Goal: Task Accomplishment & Management: Complete application form

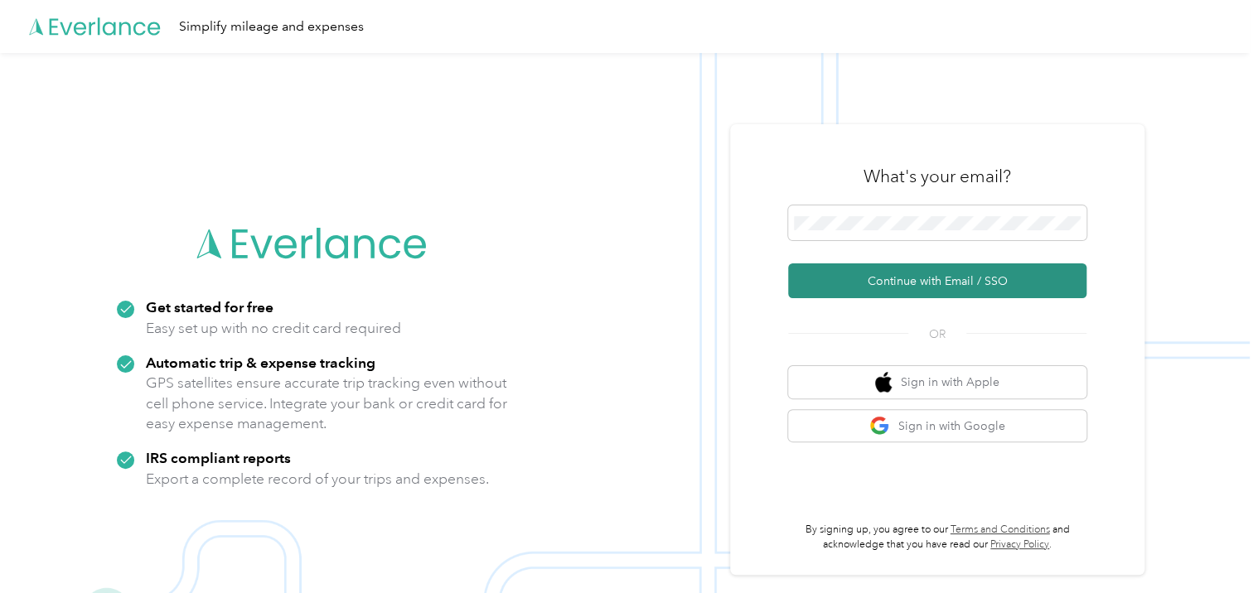
click at [850, 282] on button "Continue with Email / SSO" at bounding box center [937, 280] width 298 height 35
click at [890, 281] on button "Continue with Email / SSO" at bounding box center [937, 280] width 298 height 35
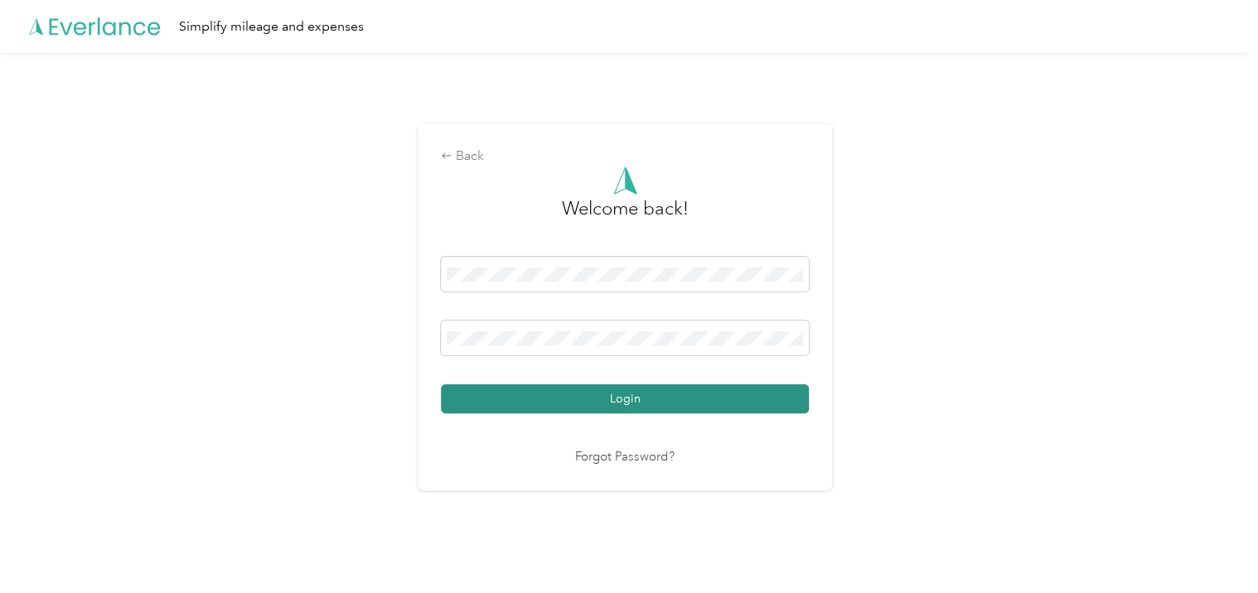
click at [656, 399] on button "Login" at bounding box center [625, 398] width 368 height 29
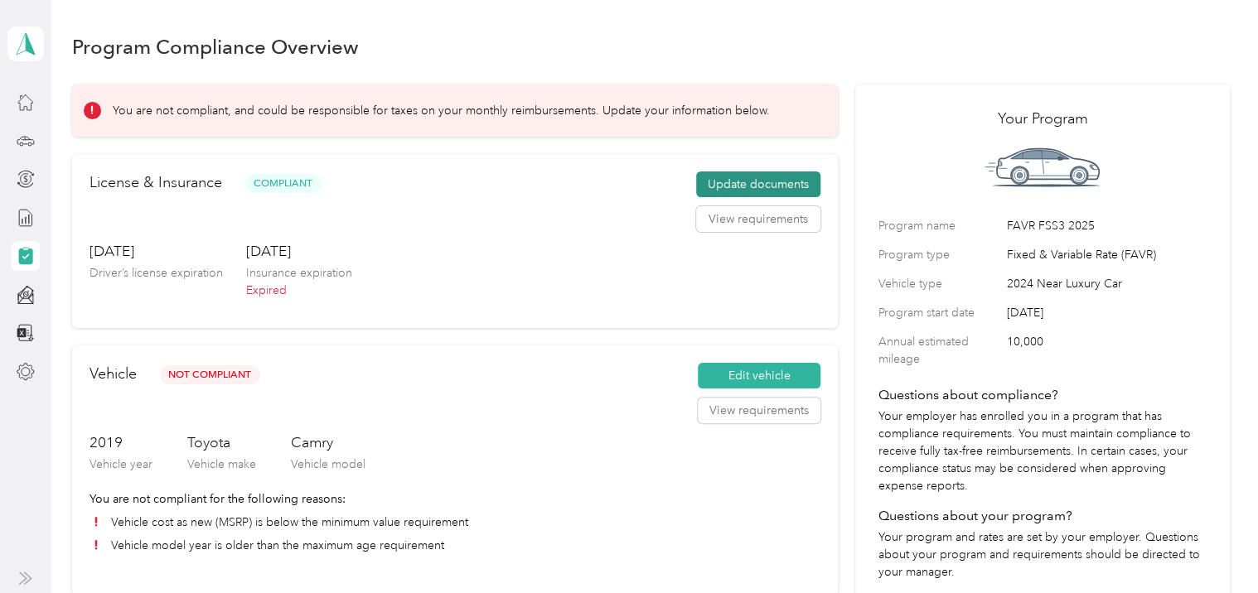
click at [750, 180] on button "Update documents" at bounding box center [758, 184] width 124 height 27
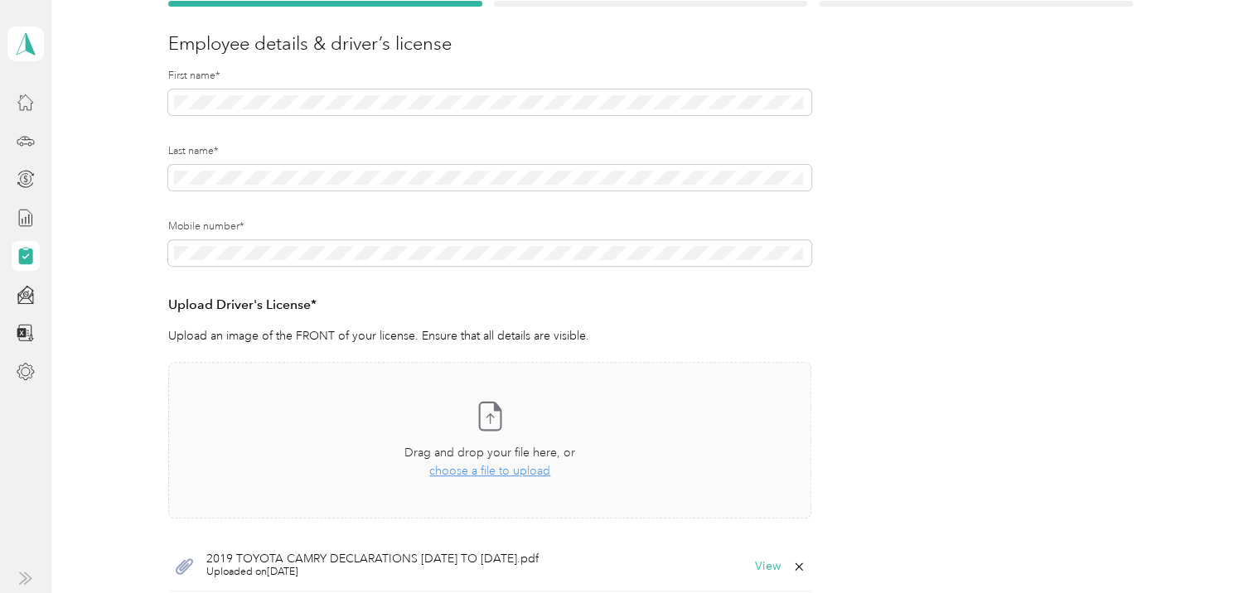
scroll to position [186, 0]
click at [466, 468] on span "choose a file to upload" at bounding box center [489, 469] width 121 height 14
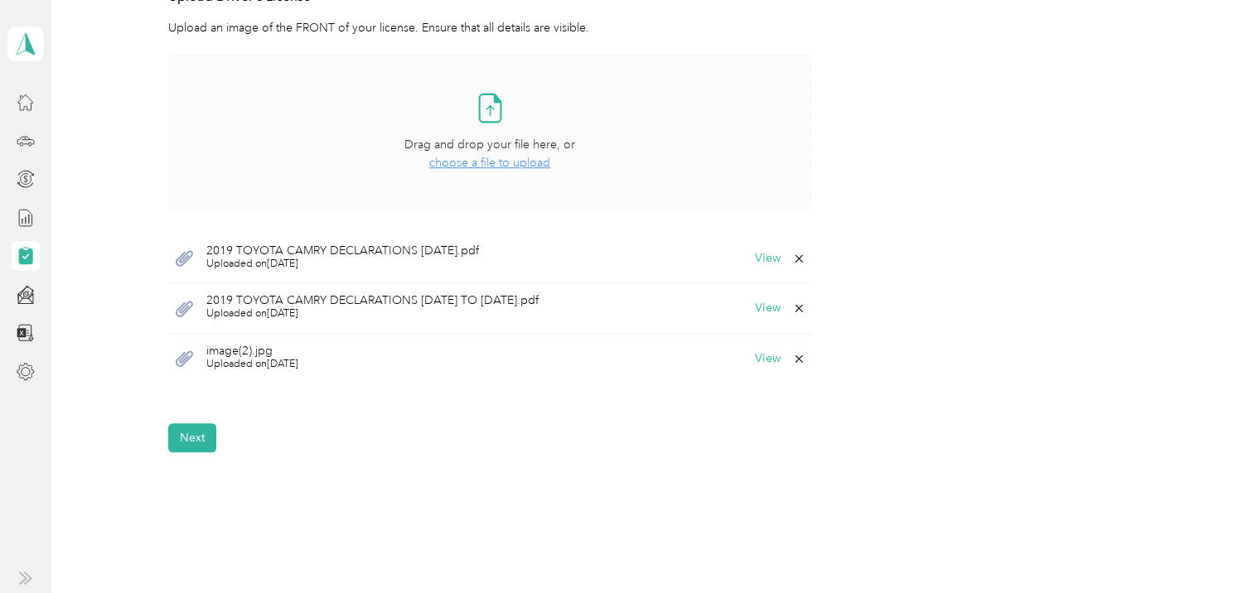
scroll to position [490, 0]
click at [196, 439] on button "Next" at bounding box center [192, 439] width 48 height 29
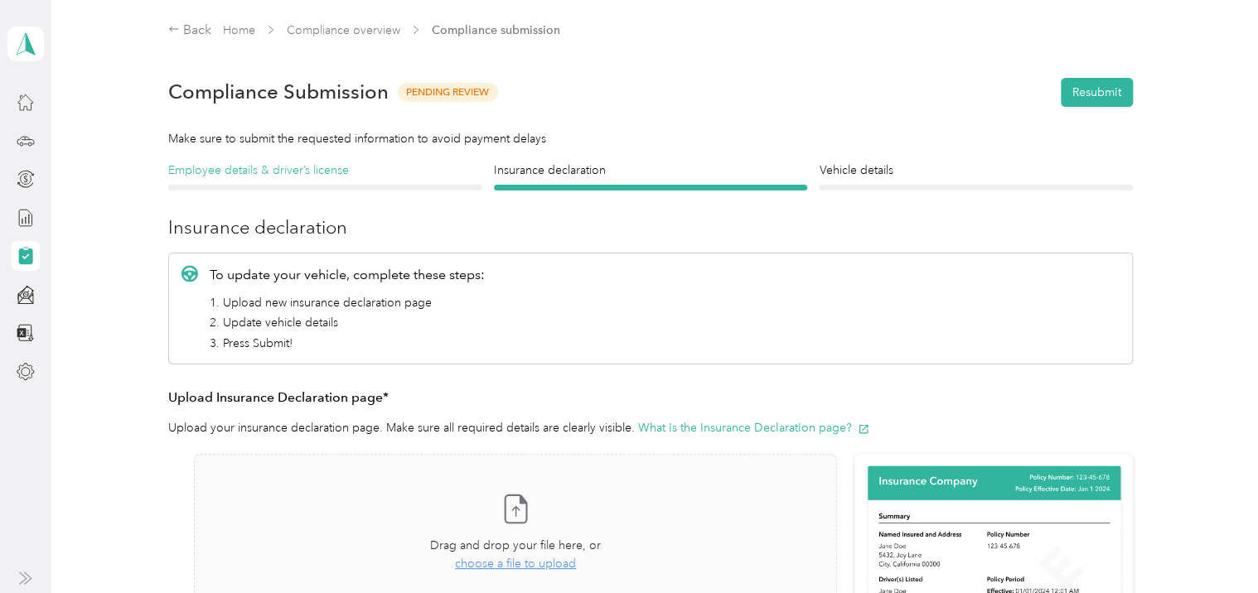
click at [305, 171] on h4 "Employee details & driver’s license" at bounding box center [325, 170] width 314 height 17
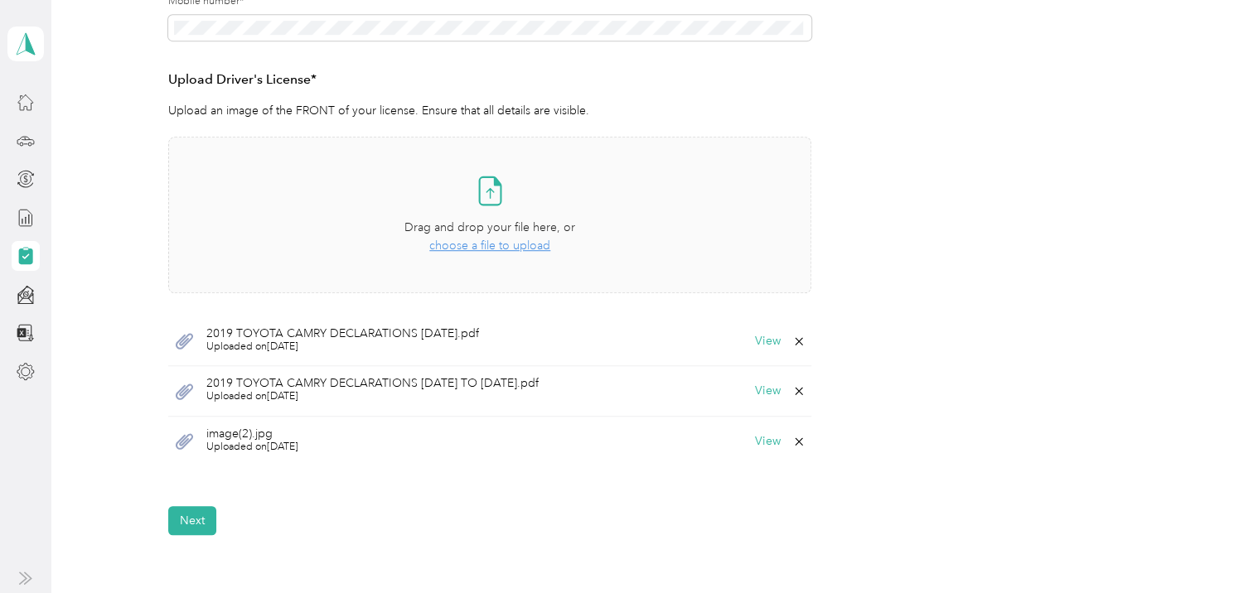
scroll to position [410, 0]
click at [181, 520] on button "Next" at bounding box center [192, 519] width 48 height 29
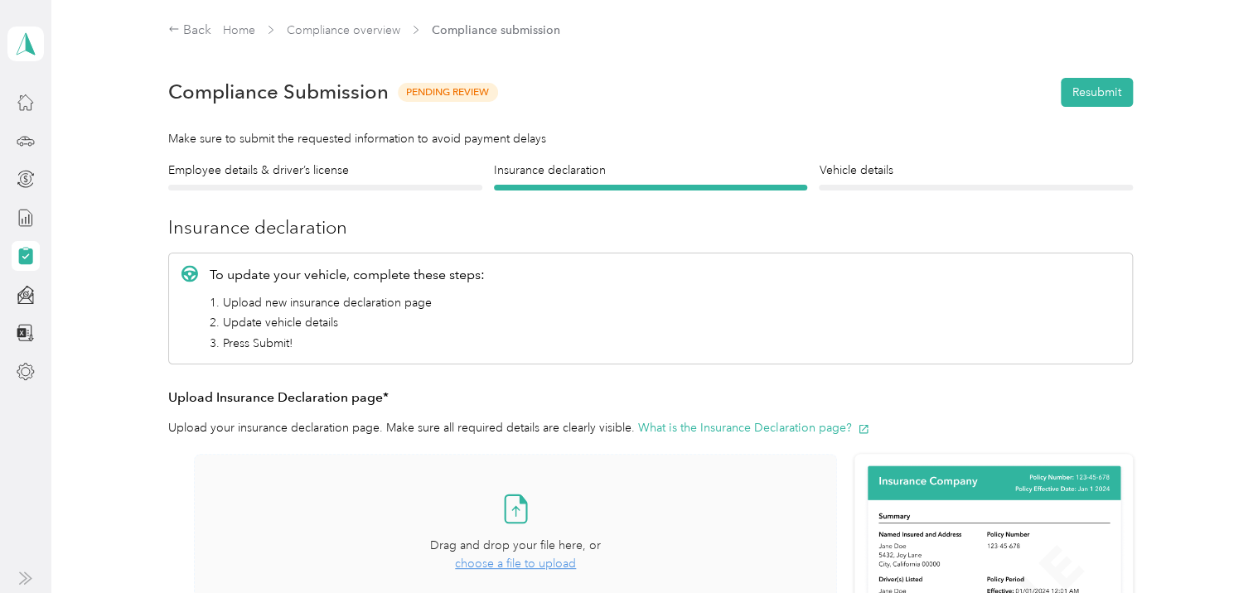
click at [497, 564] on span "choose a file to upload" at bounding box center [515, 564] width 121 height 14
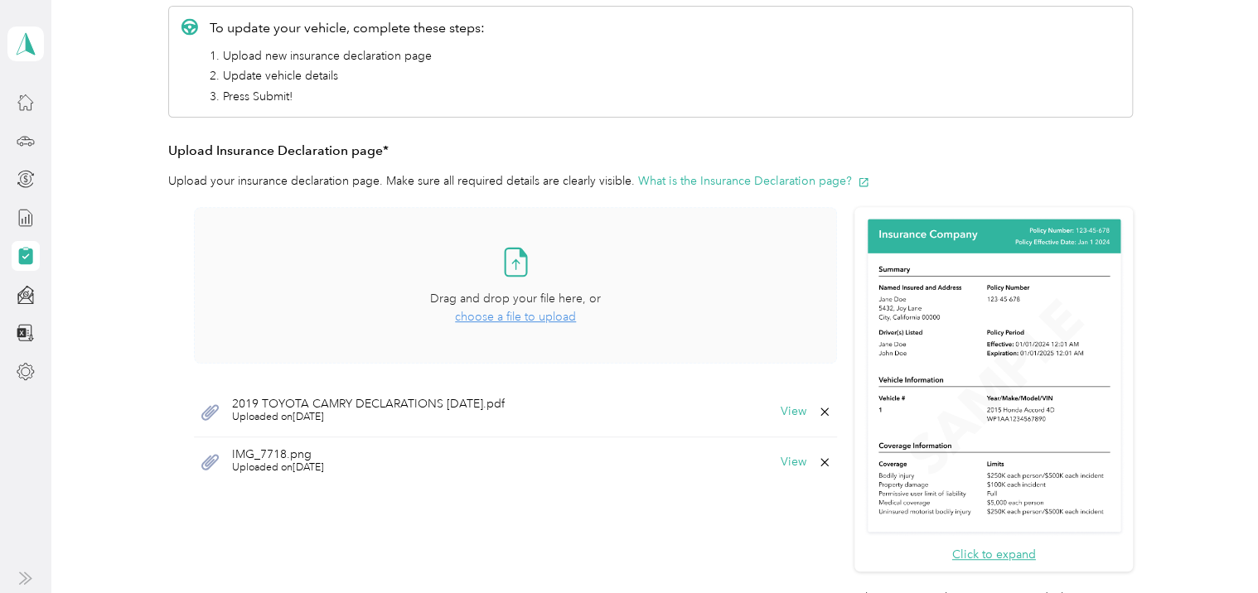
scroll to position [380, 0]
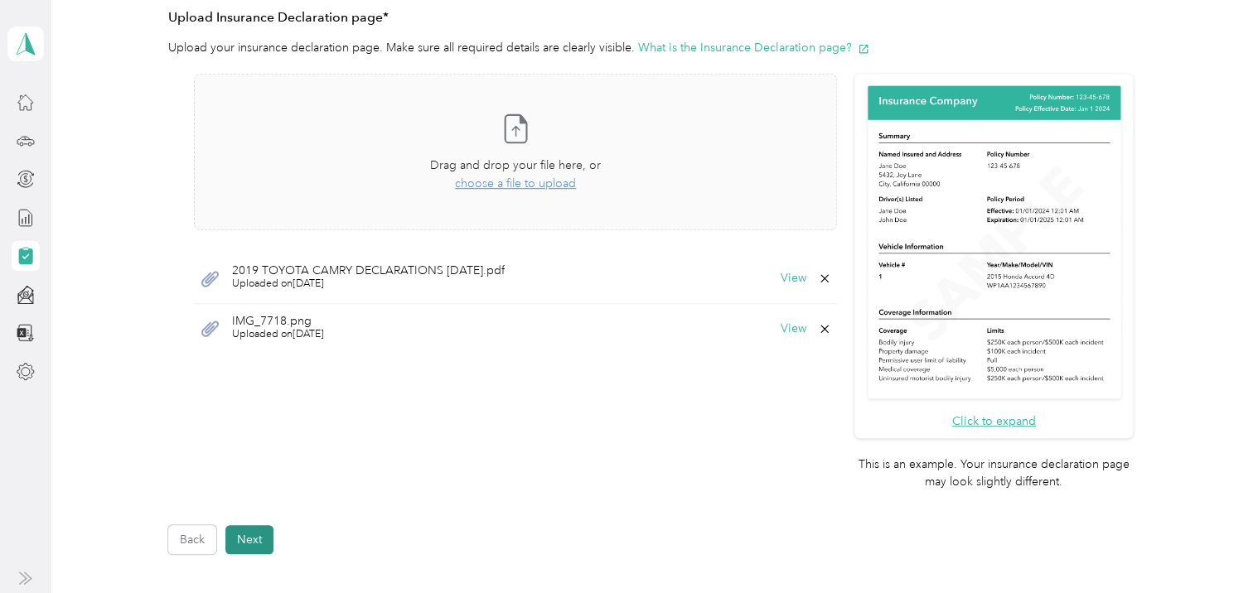
click at [252, 535] on button "Next" at bounding box center [249, 539] width 48 height 29
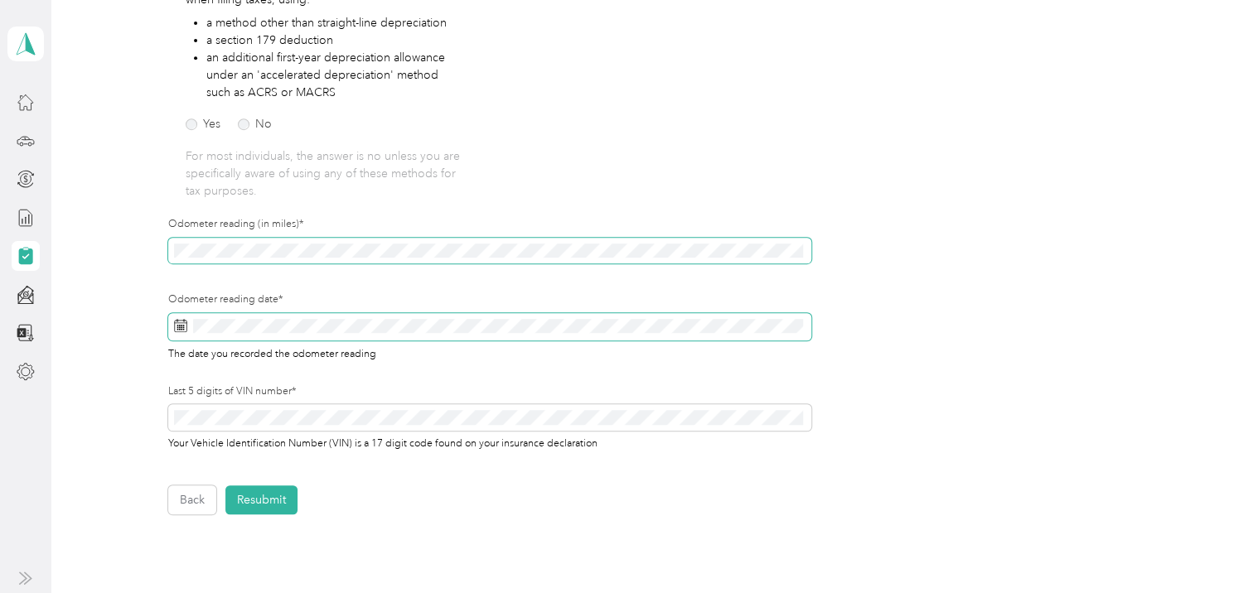
scroll to position [338, 0]
click at [252, 499] on button "Resubmit" at bounding box center [261, 499] width 72 height 29
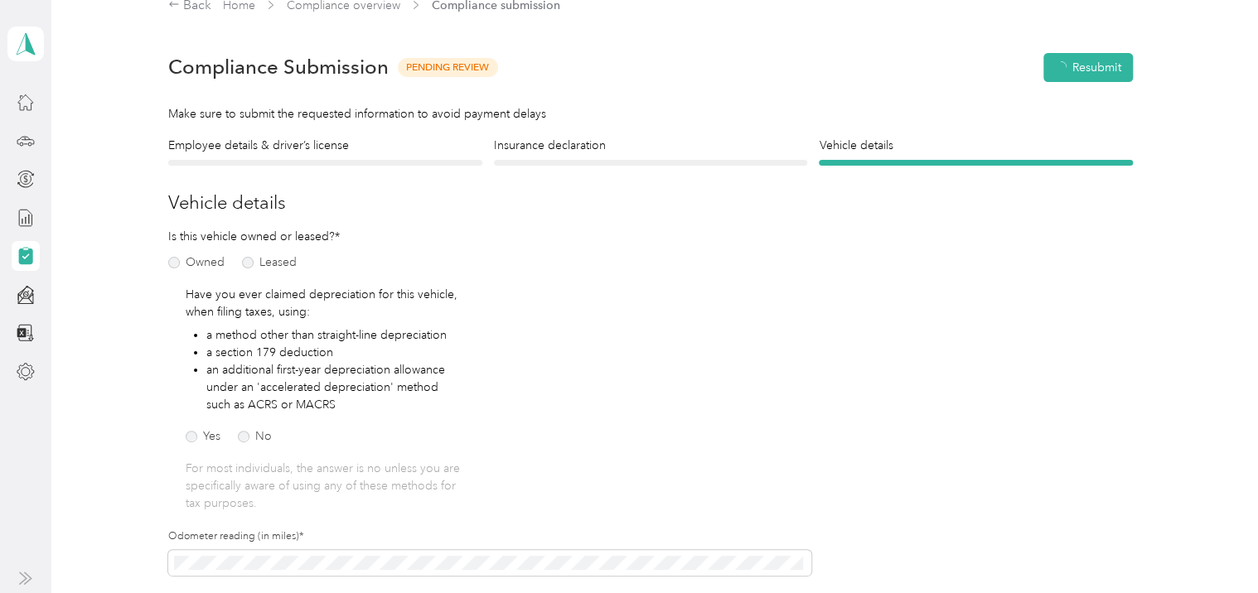
scroll to position [20, 0]
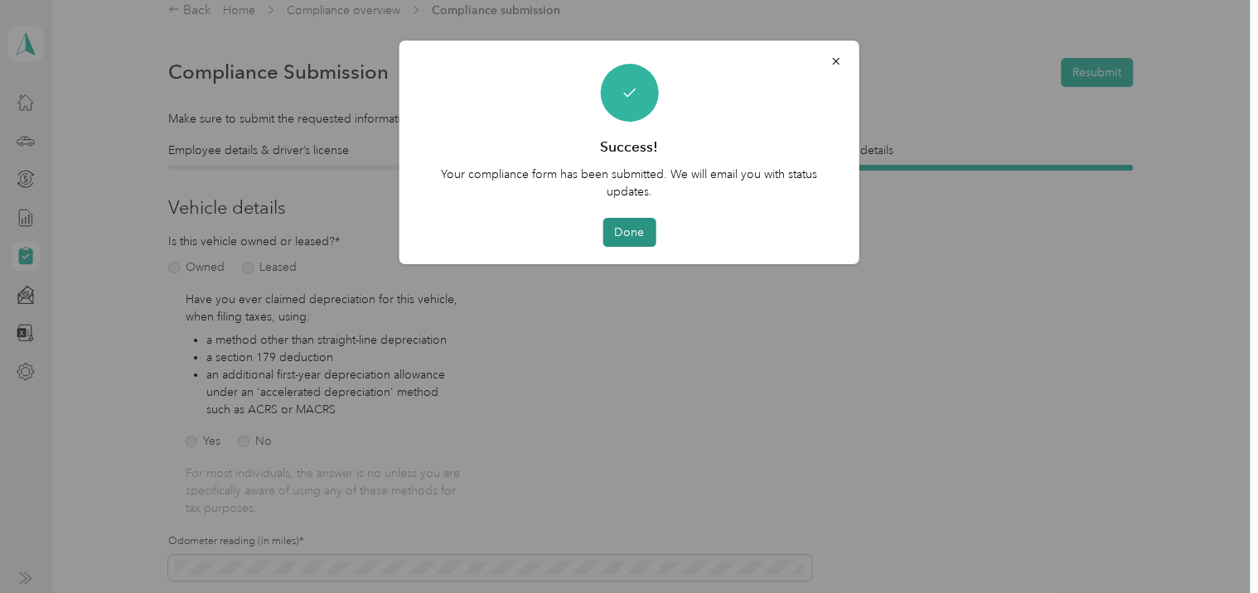
click at [640, 232] on button "Done" at bounding box center [628, 232] width 53 height 29
